Goal: Task Accomplishment & Management: Complete application form

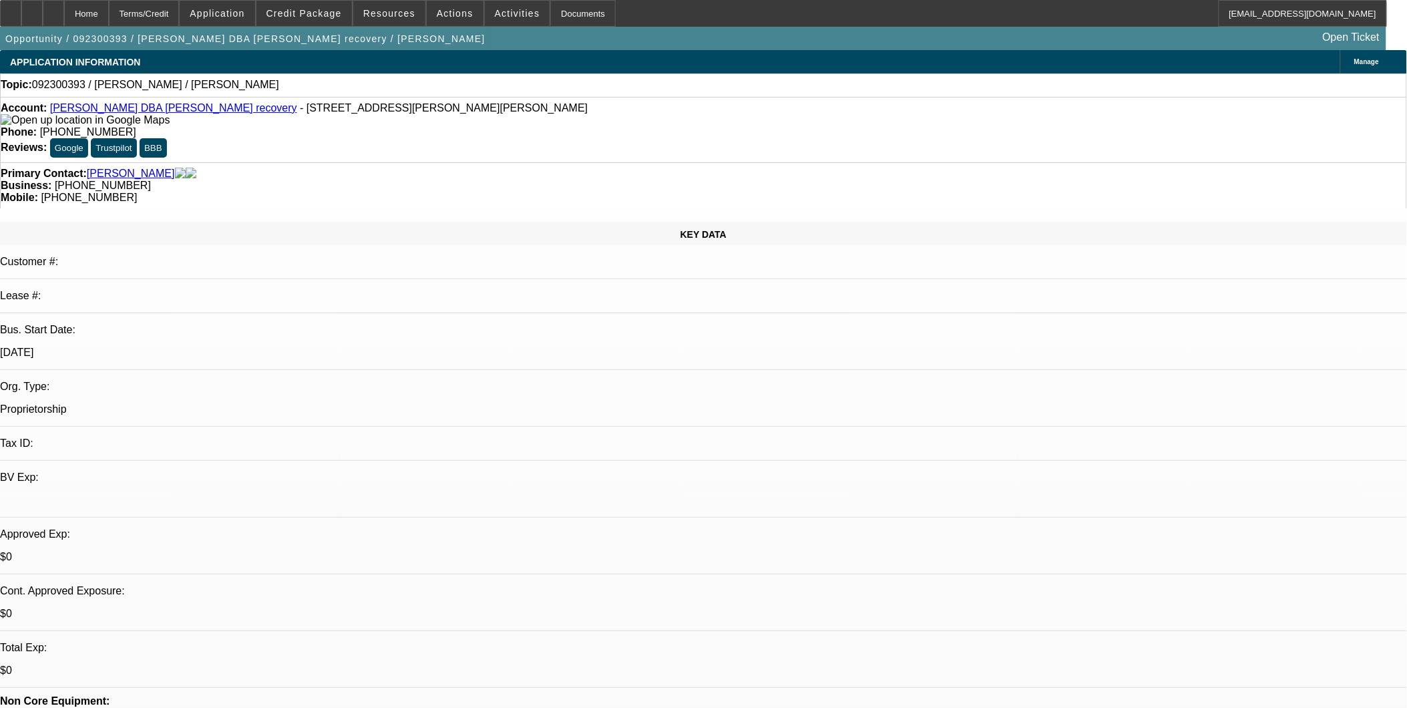
select select "0"
select select "2"
select select "0.1"
select select "1"
select select "2"
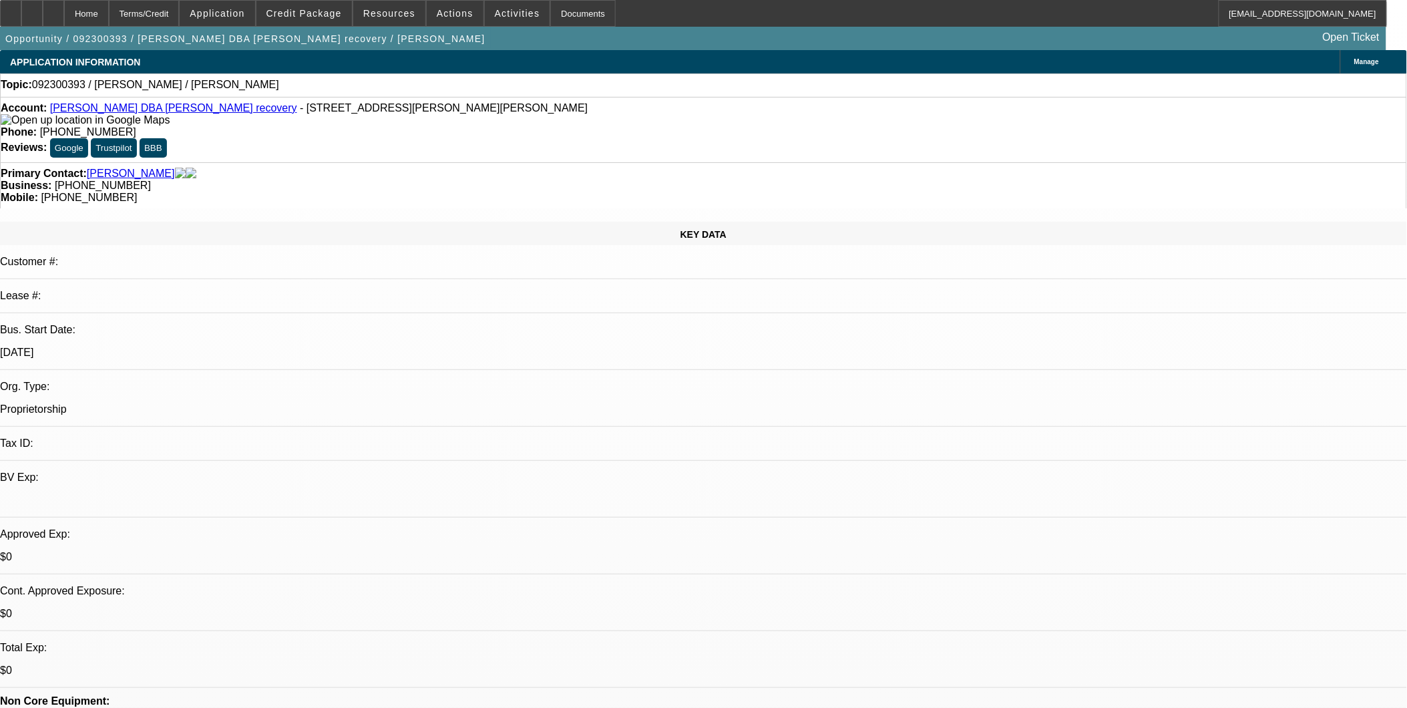
select select "4"
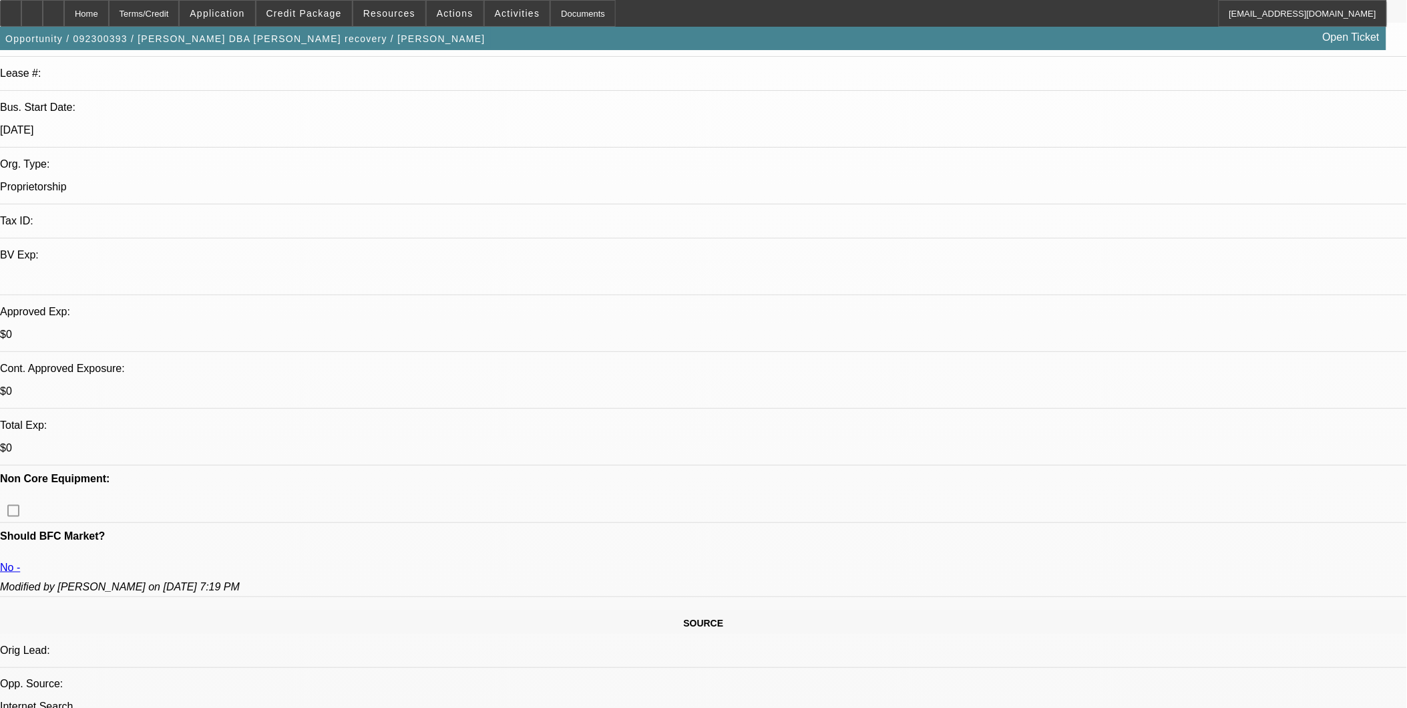
scroll to position [296, 0]
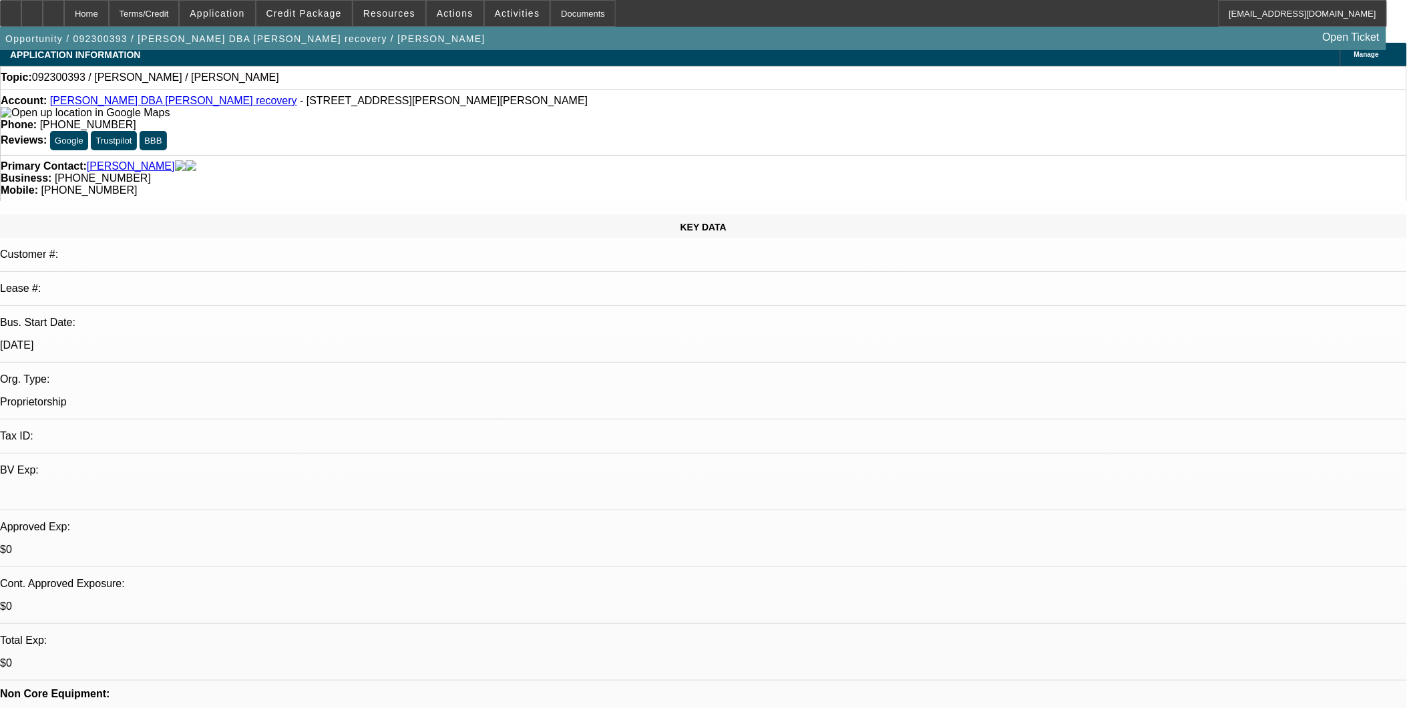
scroll to position [0, 0]
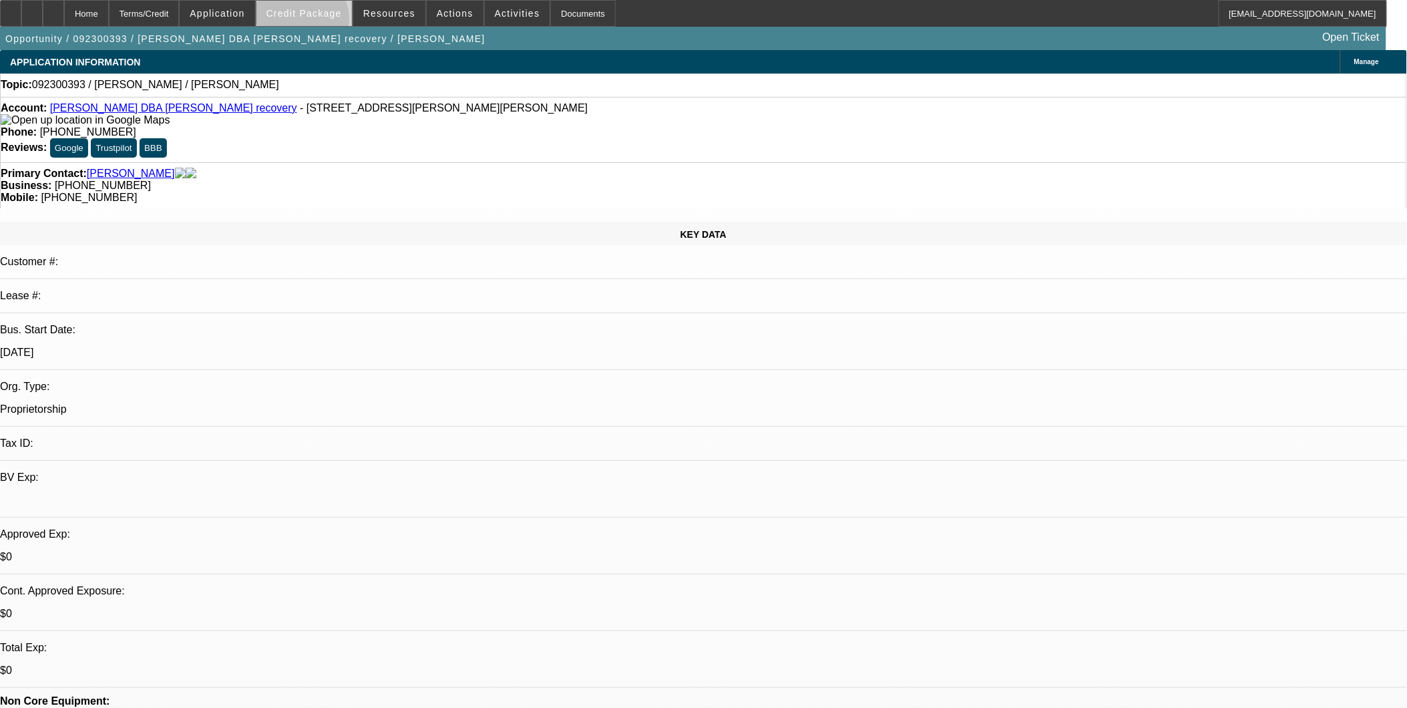
click at [323, 22] on span at bounding box center [303, 13] width 95 height 32
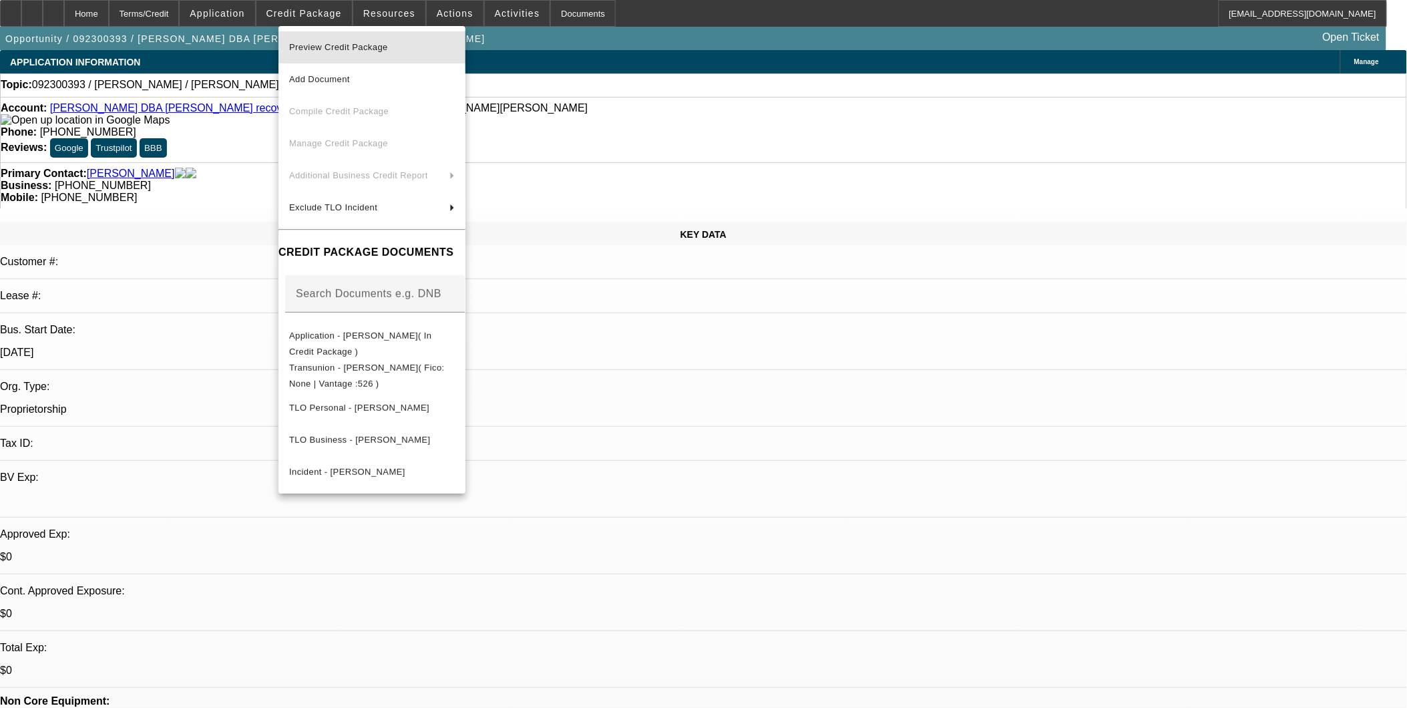
click at [350, 48] on span "Preview Credit Package" at bounding box center [338, 47] width 99 height 10
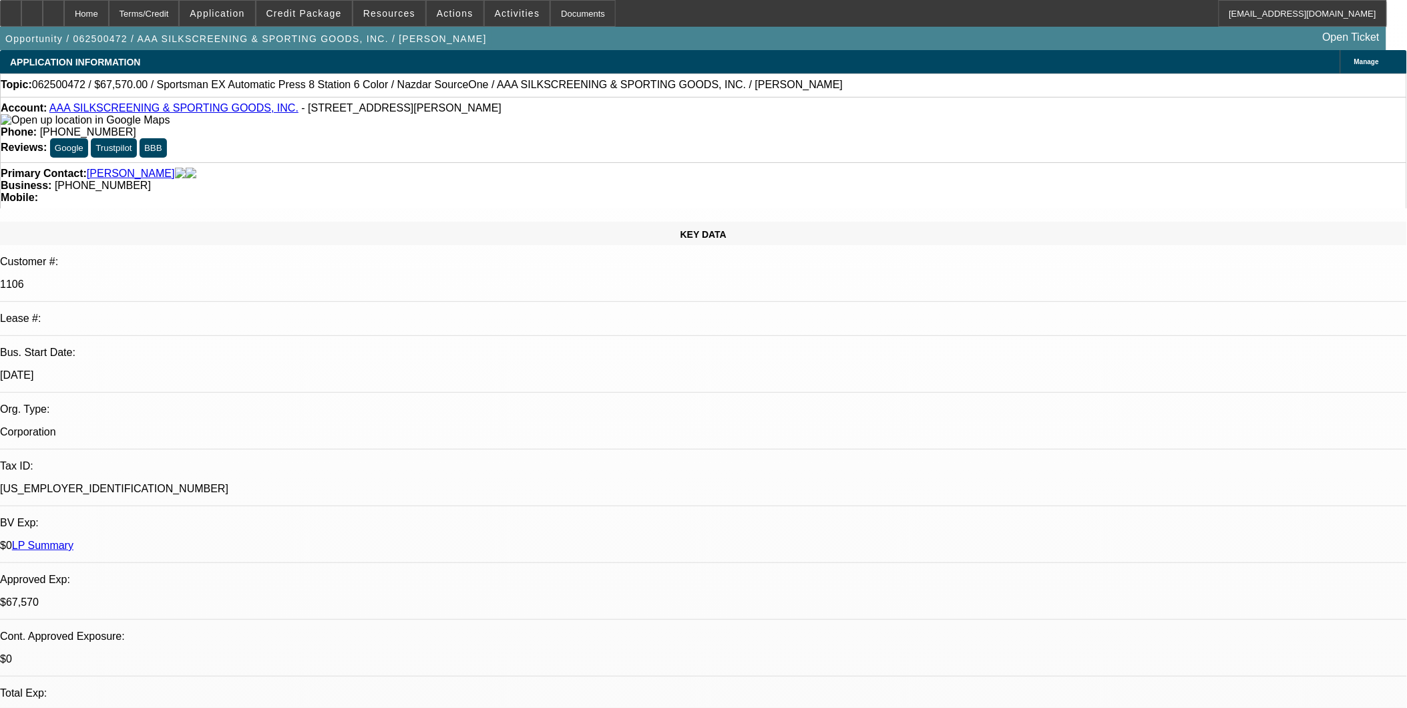
select select "0.1"
select select "2"
select select "0.1"
select select "0"
select select "0.1"
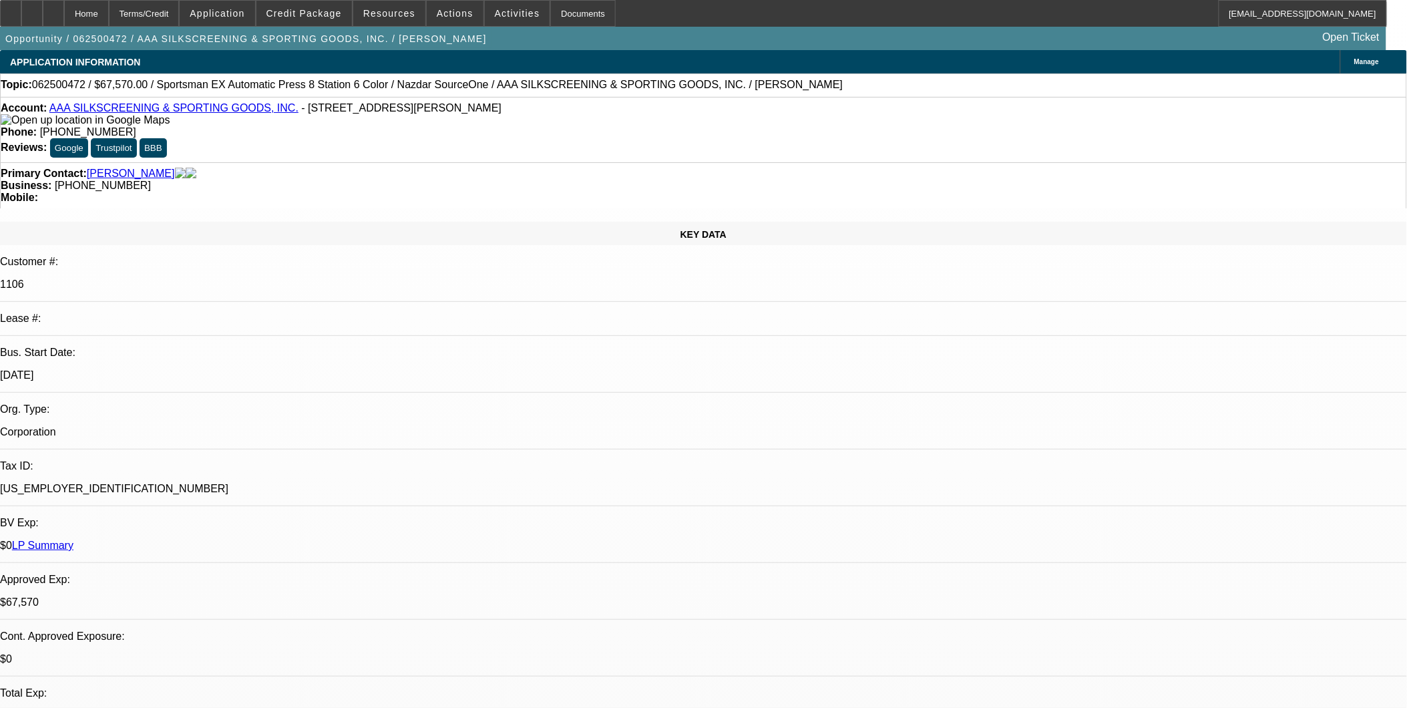
select select "0"
select select "2"
select select "0.1"
select select "0"
select select "0.1"
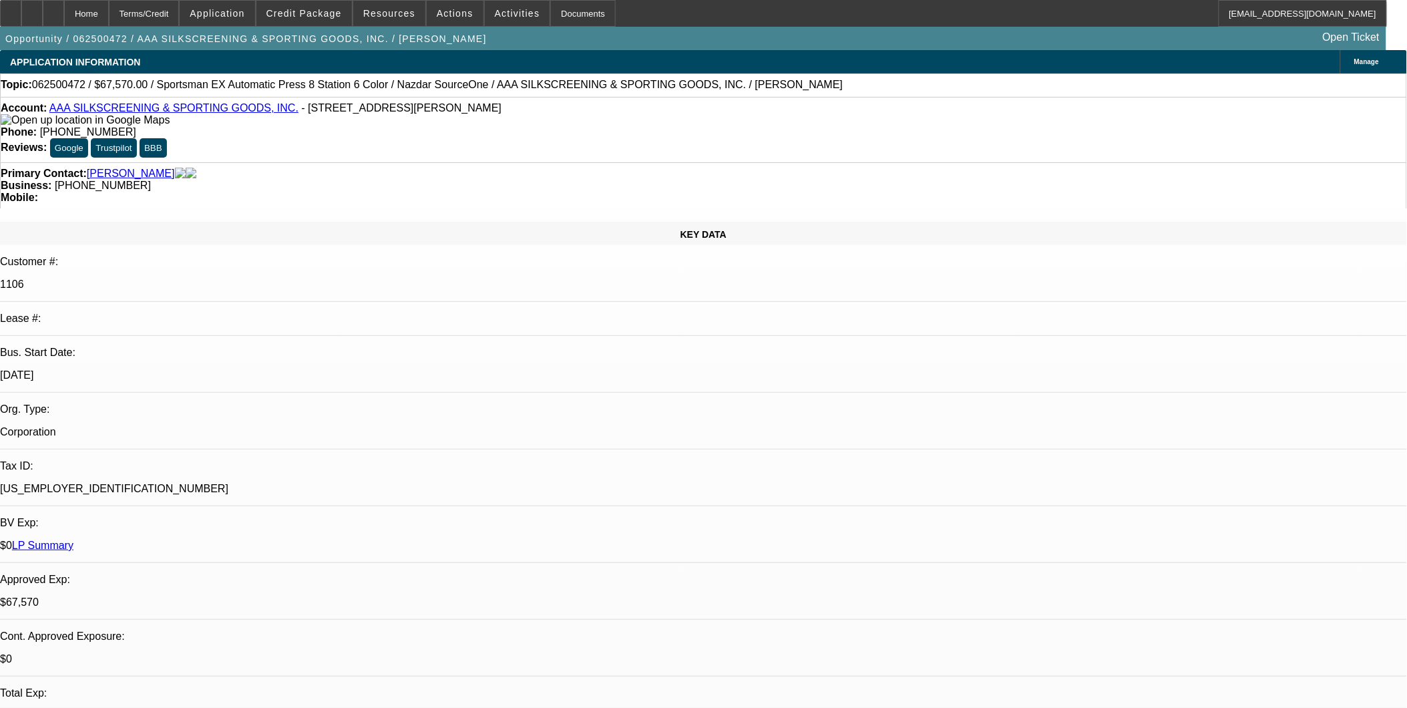
select select "1"
select select "2"
select select "4"
select select "1"
select select "2"
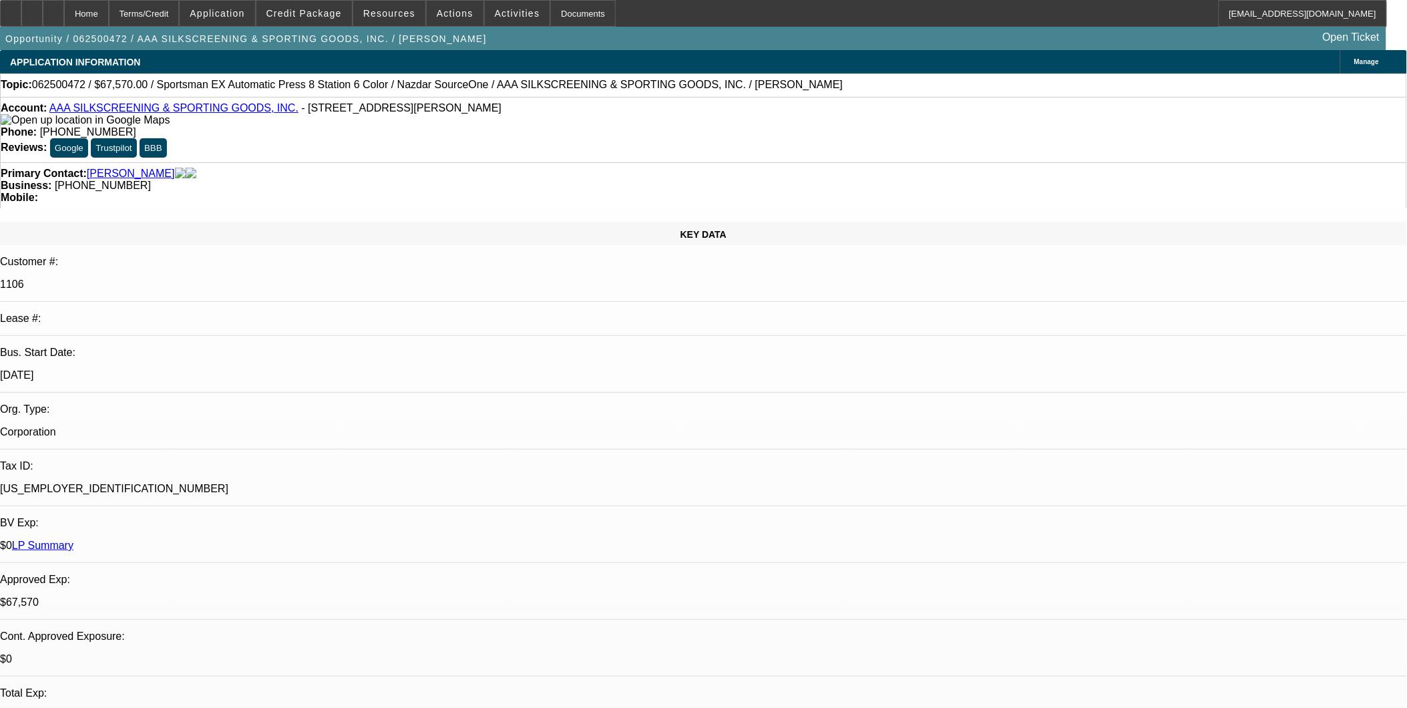
select select "4"
select select "1"
select select "2"
select select "4"
select select "1"
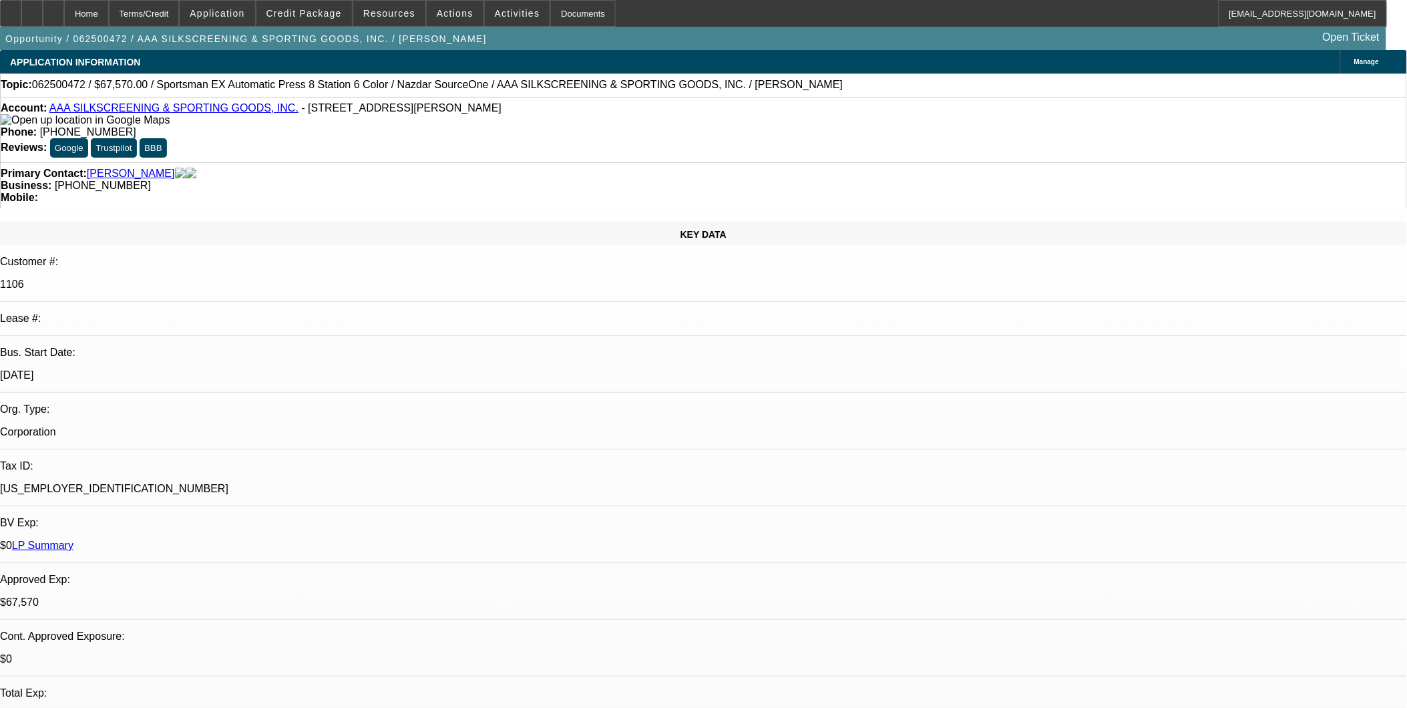
select select "2"
select select "4"
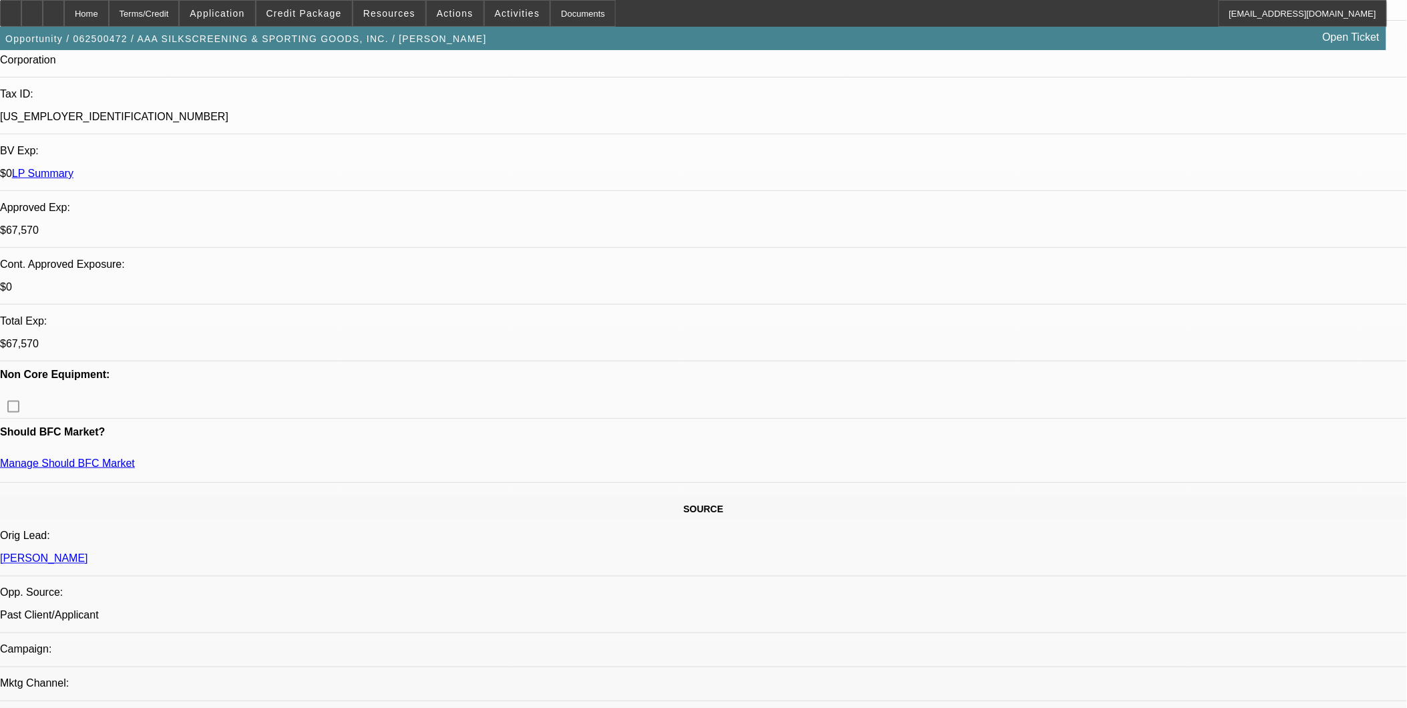
scroll to position [369, 0]
